Goal: Task Accomplishment & Management: Complete application form

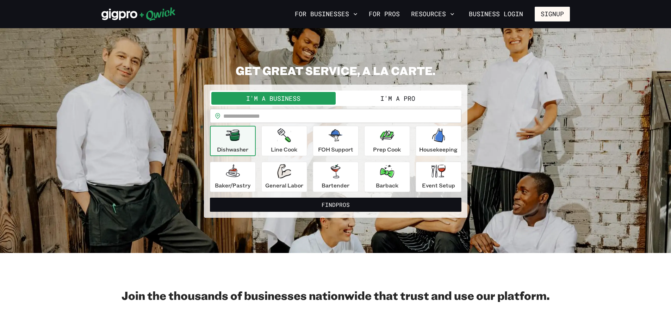
click at [371, 97] on button "I'm a Pro" at bounding box center [398, 98] width 124 height 13
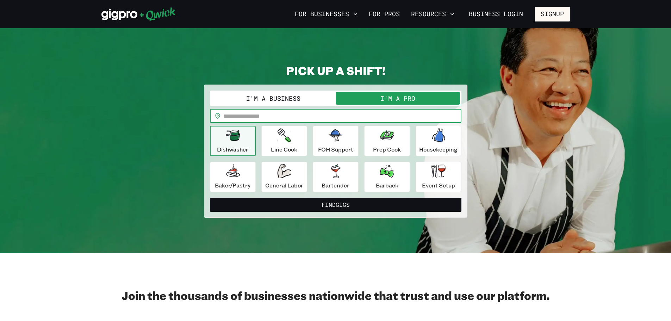
click at [232, 113] on input "text" at bounding box center [342, 116] width 238 height 14
type input "*****"
click at [210, 198] on button "Find Gigs" at bounding box center [336, 205] width 252 height 14
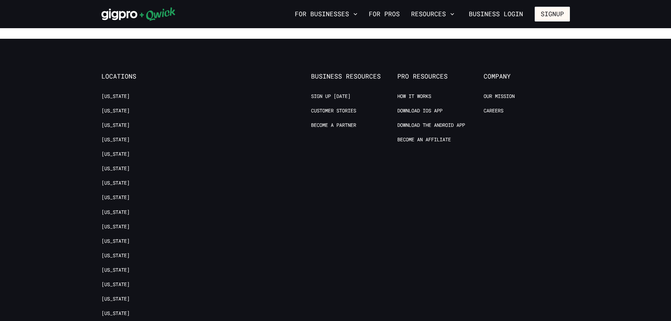
scroll to position [916, 0]
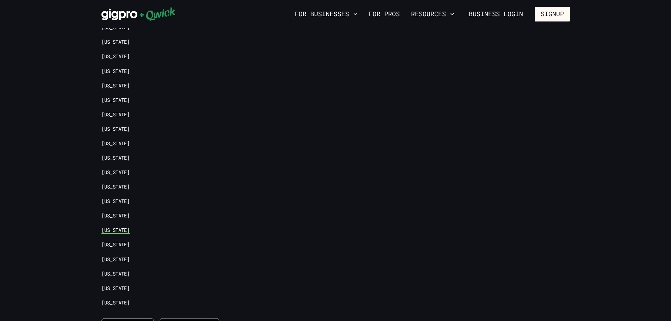
click at [130, 229] on link "[US_STATE]" at bounding box center [115, 230] width 28 height 7
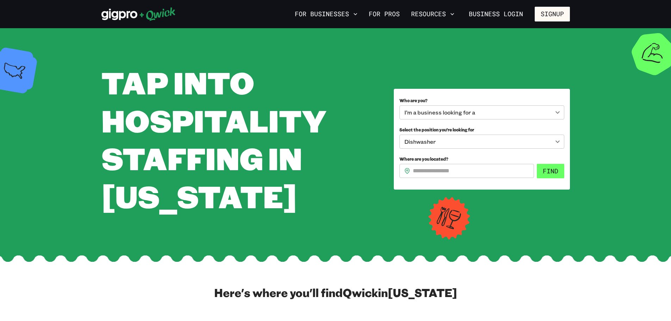
click at [550, 179] on button "Find" at bounding box center [550, 171] width 27 height 15
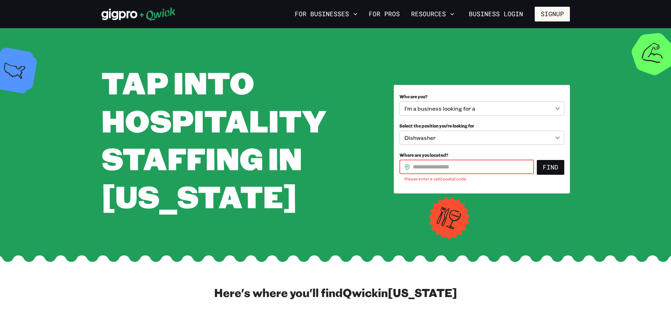
click at [471, 174] on input "Where are you located?" at bounding box center [473, 167] width 121 height 14
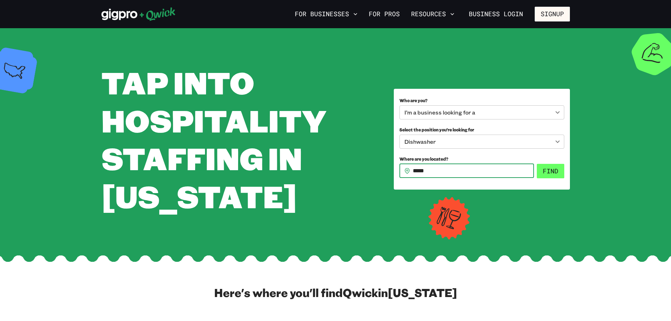
type input "*****"
click at [559, 179] on button "Find" at bounding box center [550, 171] width 27 height 15
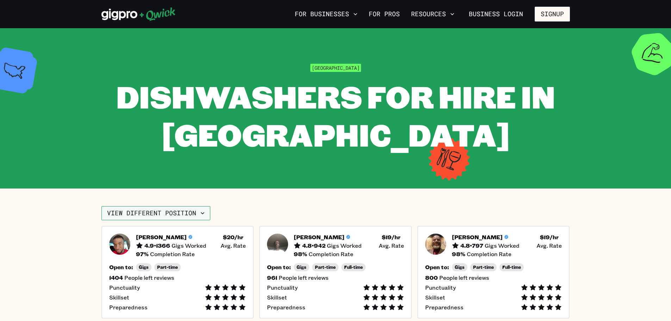
click at [197, 212] on button "View different position" at bounding box center [155, 213] width 109 height 14
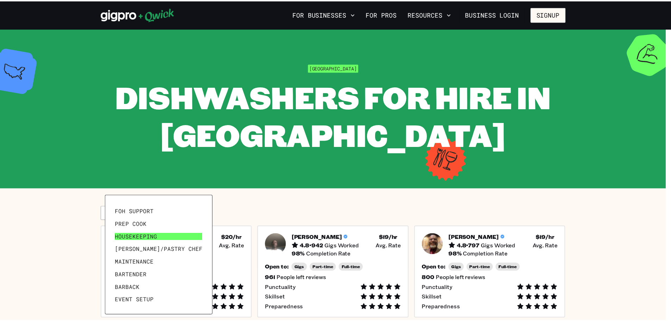
scroll to position [34, 0]
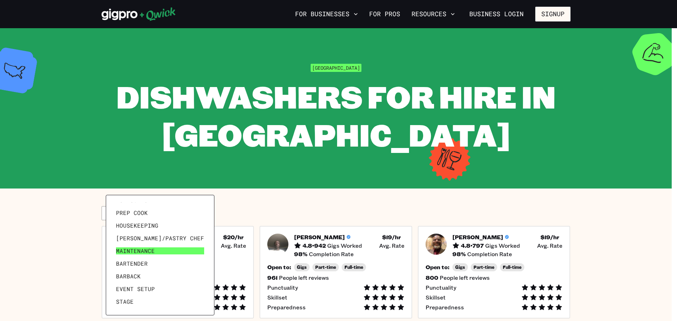
click at [142, 254] on span "Maintenance" at bounding box center [135, 250] width 39 height 7
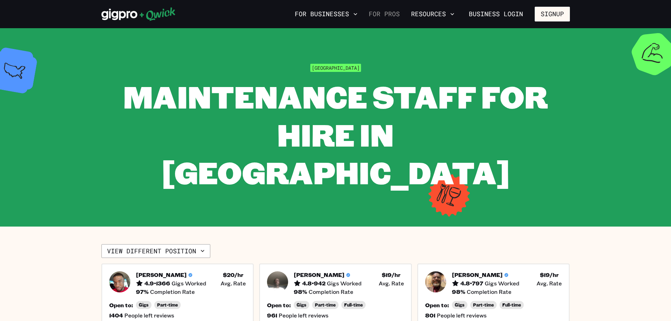
click at [385, 14] on link "For Pros" at bounding box center [384, 14] width 37 height 12
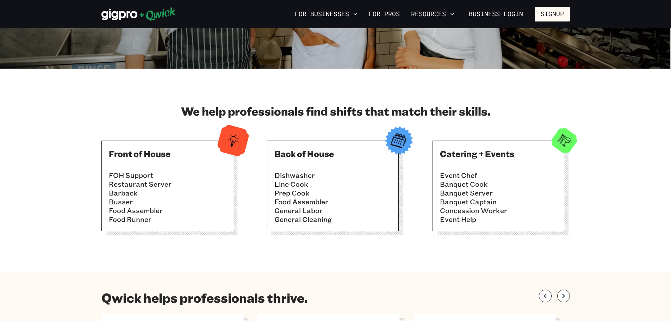
scroll to position [176, 0]
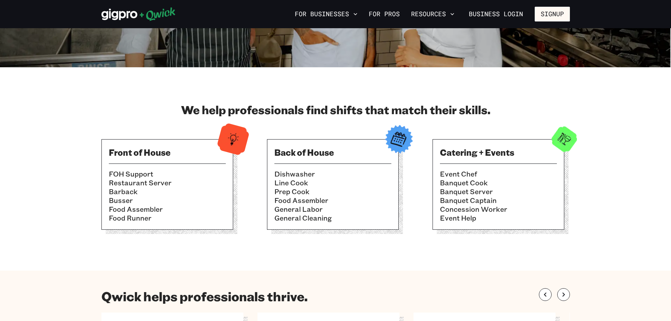
click at [306, 174] on li "Dishwasher" at bounding box center [332, 173] width 117 height 9
click at [403, 141] on img at bounding box center [399, 139] width 35 height 35
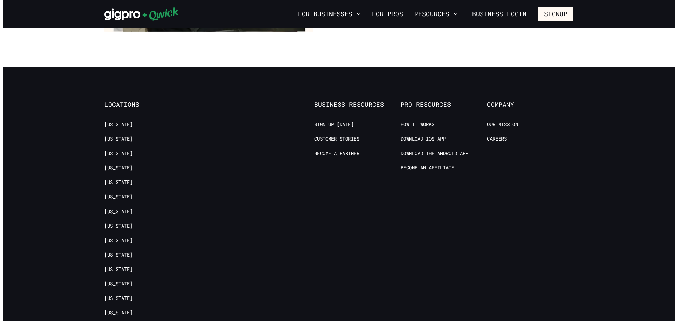
scroll to position [1409, 0]
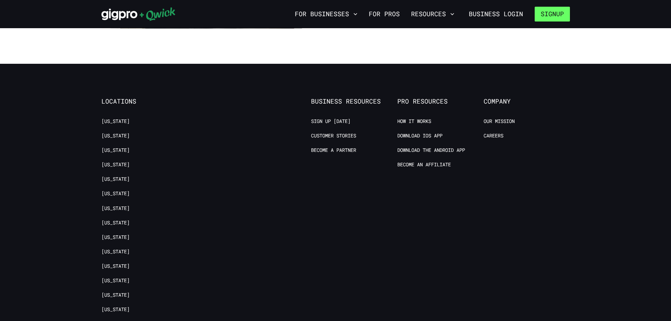
click at [553, 11] on button "Signup" at bounding box center [552, 14] width 35 height 15
